Goal: Task Accomplishment & Management: Use online tool/utility

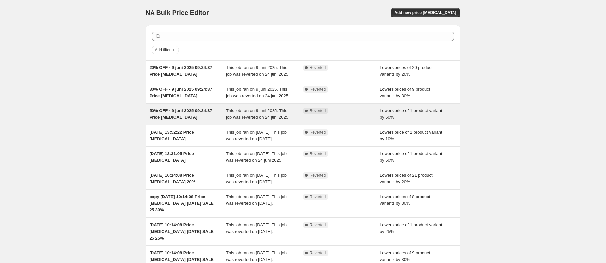
click at [196, 120] on span "50% OFF - 9 juni 2025 09:24:37 Price [MEDICAL_DATA]" at bounding box center [180, 114] width 63 height 12
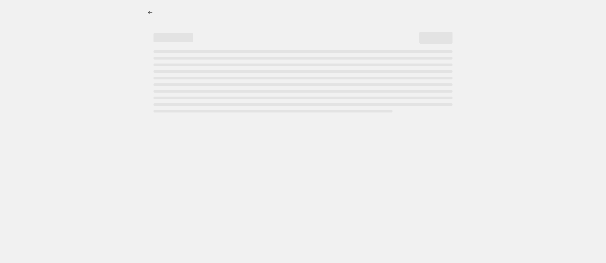
select select "percentage"
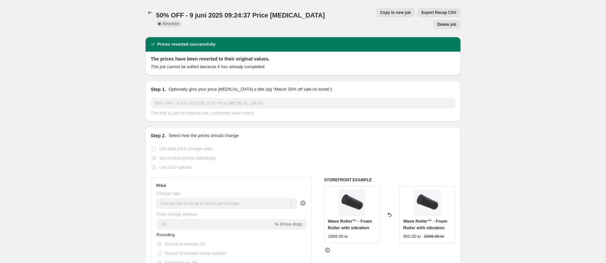
click at [380, 10] on span "Copy to new job" at bounding box center [395, 12] width 31 height 5
select select "percentage"
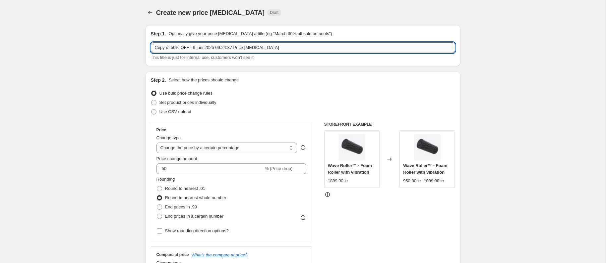
click at [198, 47] on input "Copy of 50% OFF - 9 juni 2025 09:24:37 Price [MEDICAL_DATA]" at bounding box center [303, 47] width 304 height 11
click at [198, 45] on input "Copy of 50% OFF - 9 juni 2025 09:24:37 Price [MEDICAL_DATA]" at bounding box center [303, 47] width 304 height 11
click at [197, 46] on input "Copy of 50% OFF - 9 juni 2025 09:24:37 Price [MEDICAL_DATA]" at bounding box center [303, 47] width 304 height 11
drag, startPoint x: 172, startPoint y: 49, endPoint x: 104, endPoint y: 60, distance: 68.8
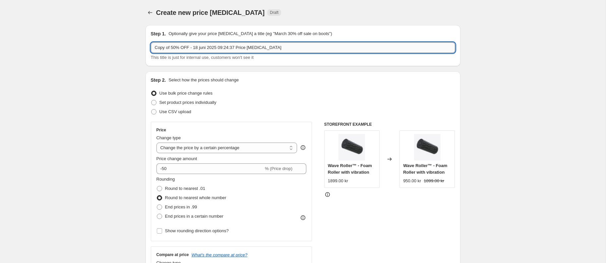
click at [173, 45] on input "Copy of 50% OFF - 18 juni 2025 09:24:37 Price [MEDICAL_DATA]" at bounding box center [303, 47] width 304 height 11
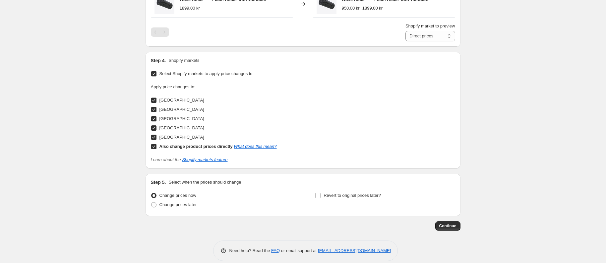
scroll to position [465, 0]
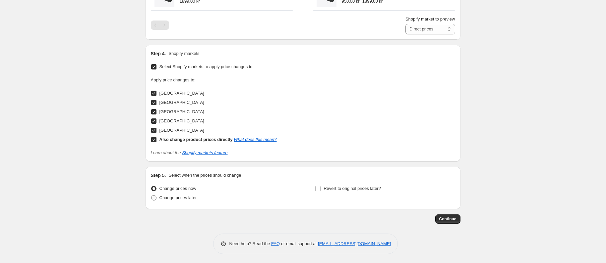
type input "50% OFF - 18 juni 2025 09:24:37 Price [MEDICAL_DATA]"
click at [192, 195] on span "Change prices later" at bounding box center [177, 197] width 37 height 5
click at [151, 195] on input "Change prices later" at bounding box center [151, 195] width 0 height 0
radio input "true"
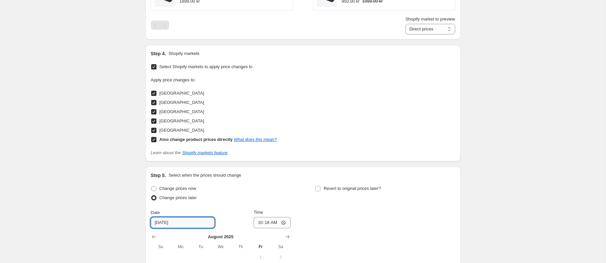
click at [193, 219] on input "[DATE]" at bounding box center [183, 223] width 64 height 11
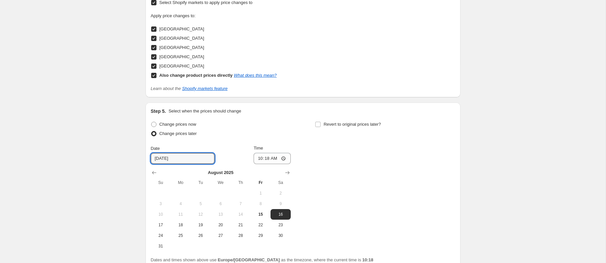
scroll to position [553, 0]
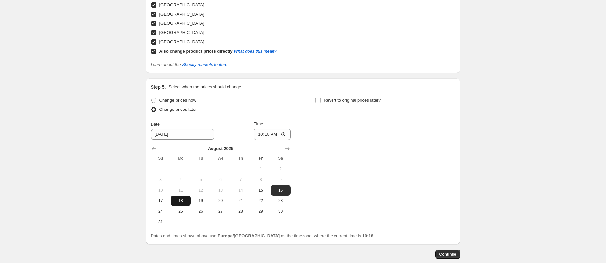
click at [178, 196] on button "18" at bounding box center [181, 201] width 20 height 11
type input "[DATE]"
click at [278, 134] on input "10:18" at bounding box center [271, 134] width 37 height 11
click at [286, 134] on input "10:18" at bounding box center [271, 134] width 37 height 11
type input "00:01"
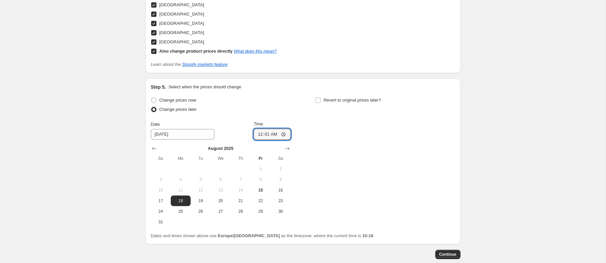
click at [371, 151] on div "Change prices now Change prices later Date [DATE] Time 00:[DATE] Mo Tu We Th Fr…" at bounding box center [303, 162] width 304 height 132
click at [451, 254] on span "Continue" at bounding box center [447, 254] width 17 height 5
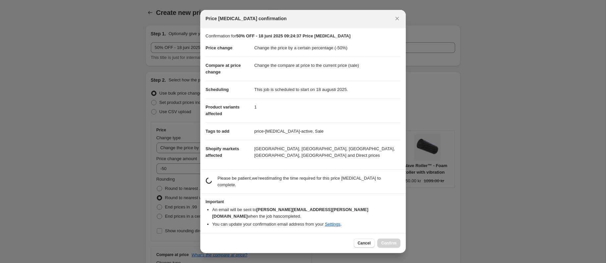
scroll to position [0, 0]
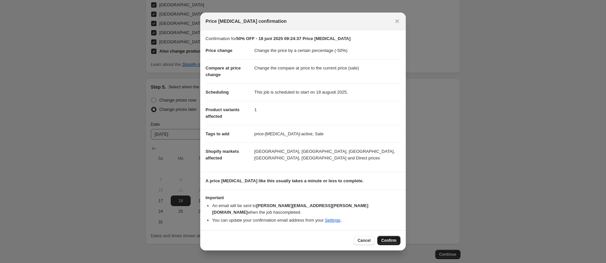
click at [394, 240] on button "Confirm" at bounding box center [388, 240] width 23 height 9
